Goal: Information Seeking & Learning: Learn about a topic

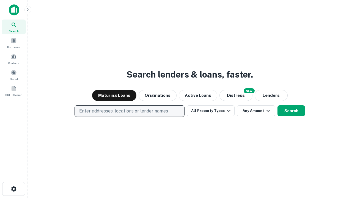
click at [129, 111] on p "Enter addresses, locations or lender names" at bounding box center [123, 111] width 89 height 7
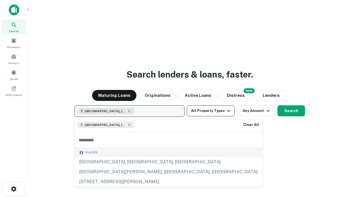
click at [211, 111] on button "All Property Types" at bounding box center [211, 110] width 48 height 11
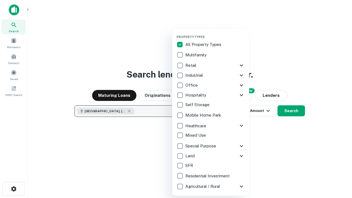
click at [215, 33] on button "button" at bounding box center [215, 33] width 77 height 0
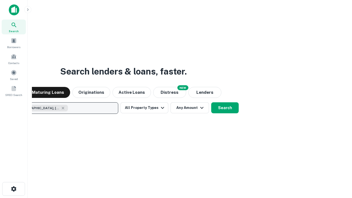
scroll to position [9, 0]
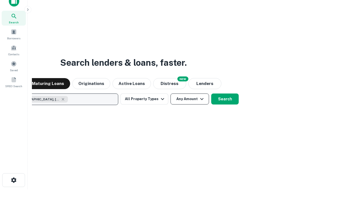
click at [171, 94] on button "Any Amount" at bounding box center [190, 99] width 39 height 11
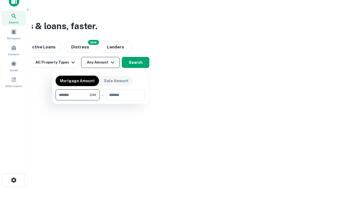
type input "*******"
click at [100, 100] on button "button" at bounding box center [101, 100] width 90 height 0
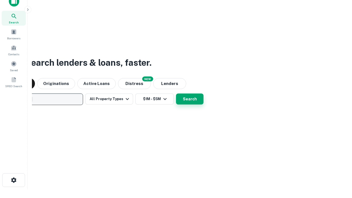
click at [176, 94] on button "Search" at bounding box center [190, 99] width 28 height 11
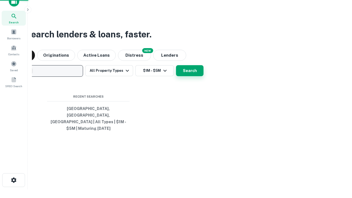
scroll to position [18, 156]
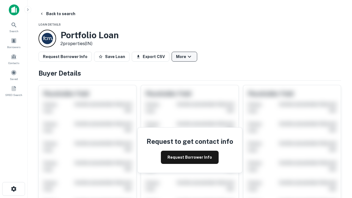
click at [184, 57] on button "More" at bounding box center [185, 57] width 26 height 10
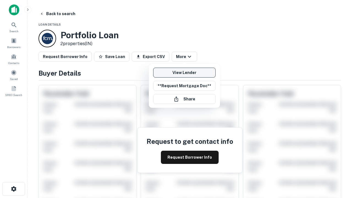
click at [184, 73] on link "View Lender" at bounding box center [184, 73] width 62 height 10
